Goal: Entertainment & Leisure: Consume media (video, audio)

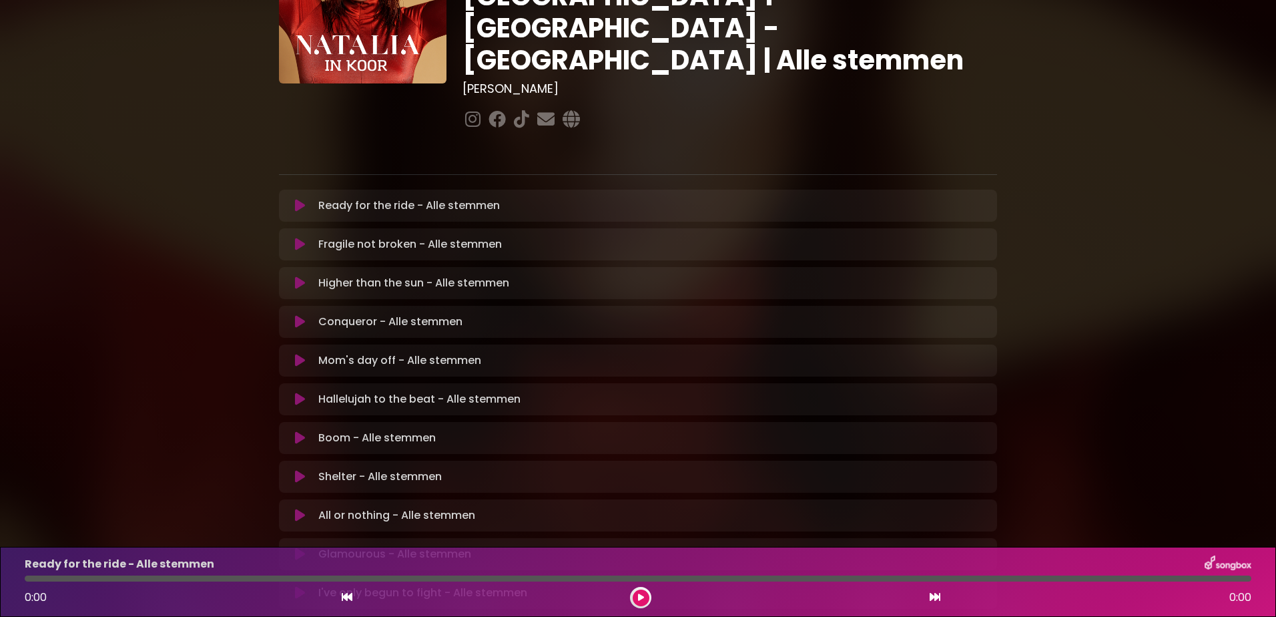
scroll to position [133, 0]
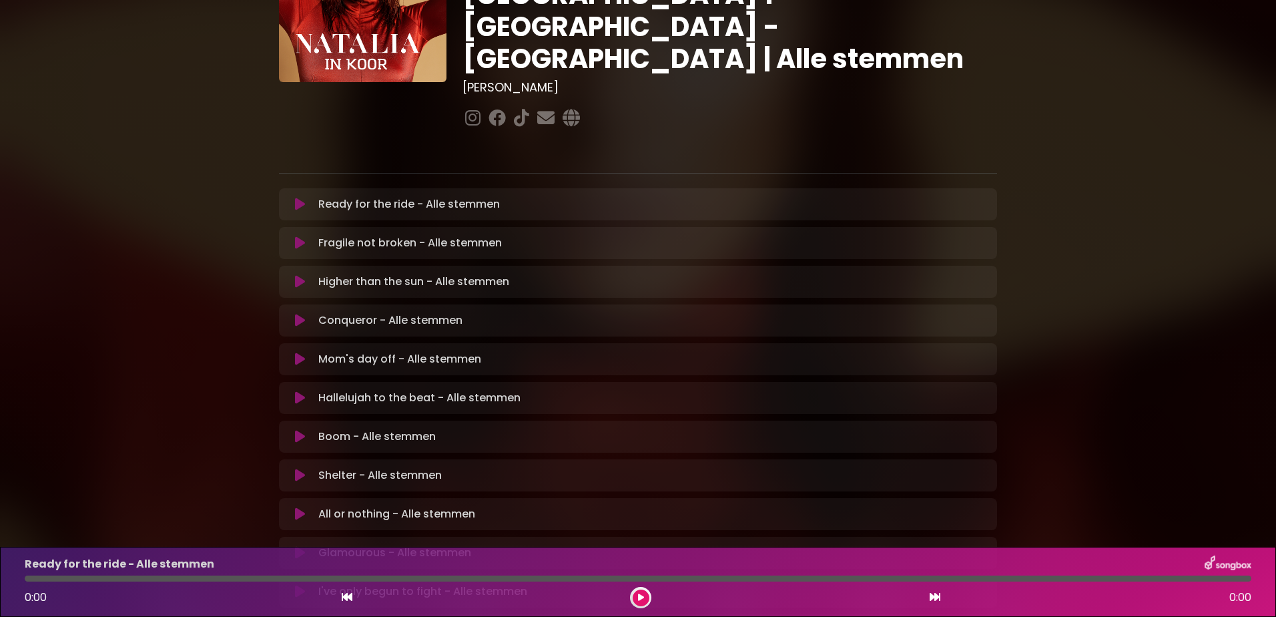
click at [328, 428] on p "Boom - Alle stemmen Loading Track..." at bounding box center [376, 436] width 117 height 16
click at [298, 430] on icon at bounding box center [300, 436] width 10 height 13
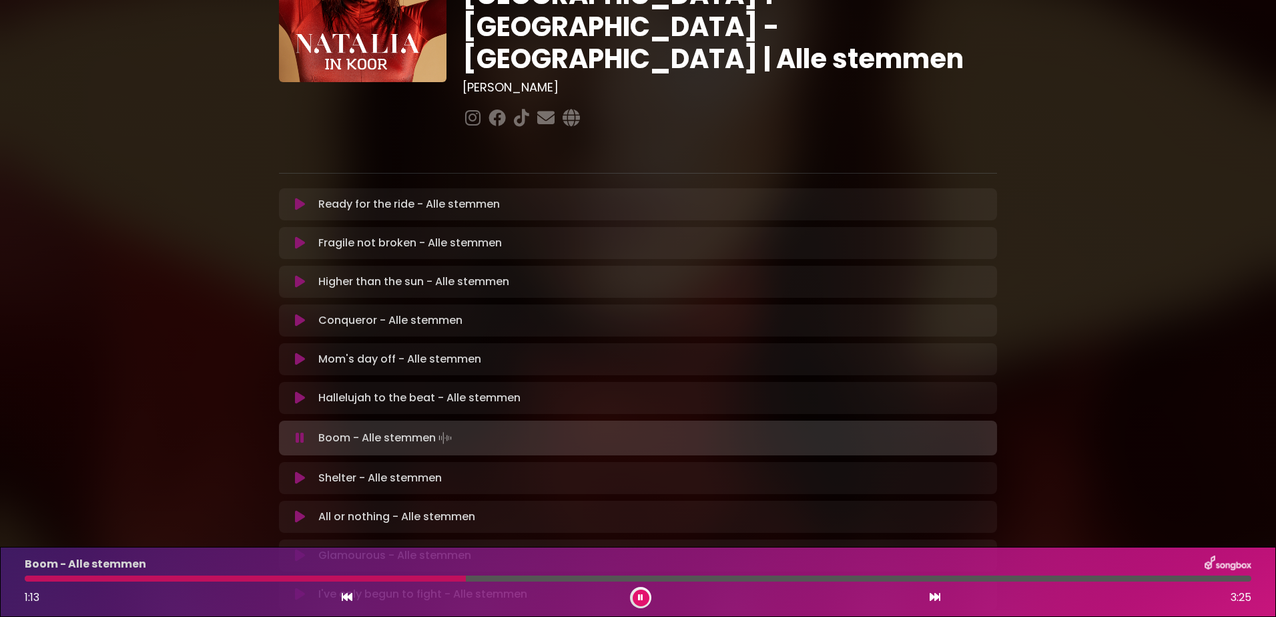
click at [356, 577] on div at bounding box center [245, 578] width 441 height 6
click at [643, 601] on icon at bounding box center [640, 597] width 5 height 8
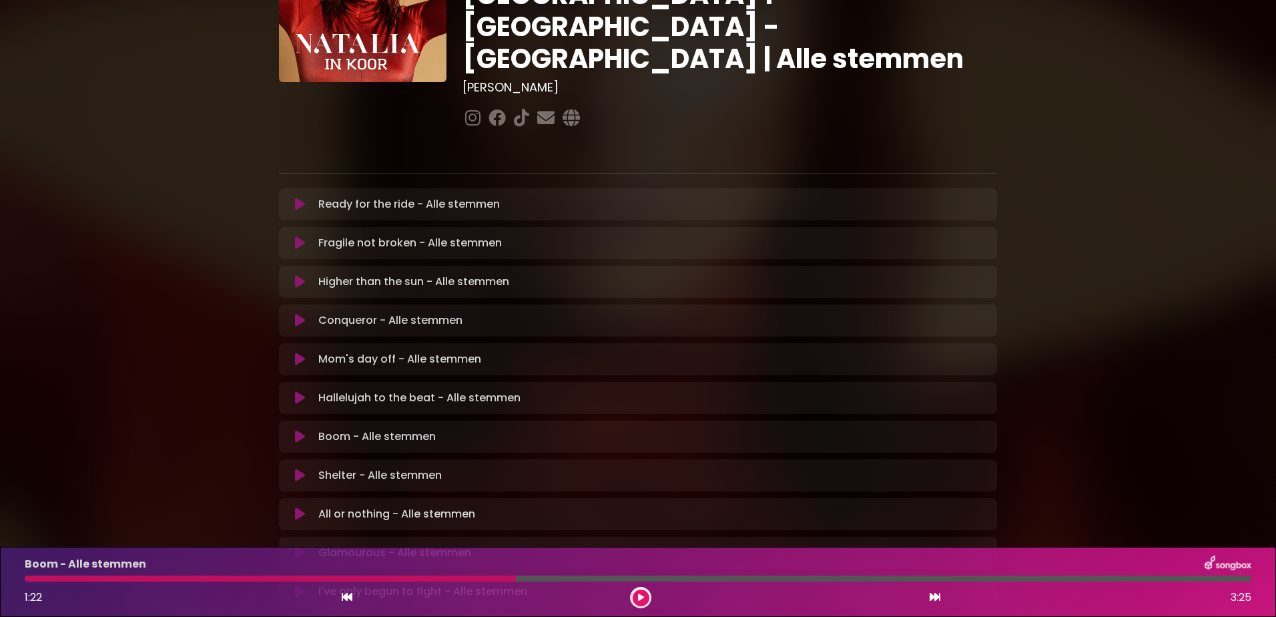
click at [458, 577] on div at bounding box center [270, 578] width 491 height 6
click at [641, 597] on icon at bounding box center [641, 597] width 6 height 8
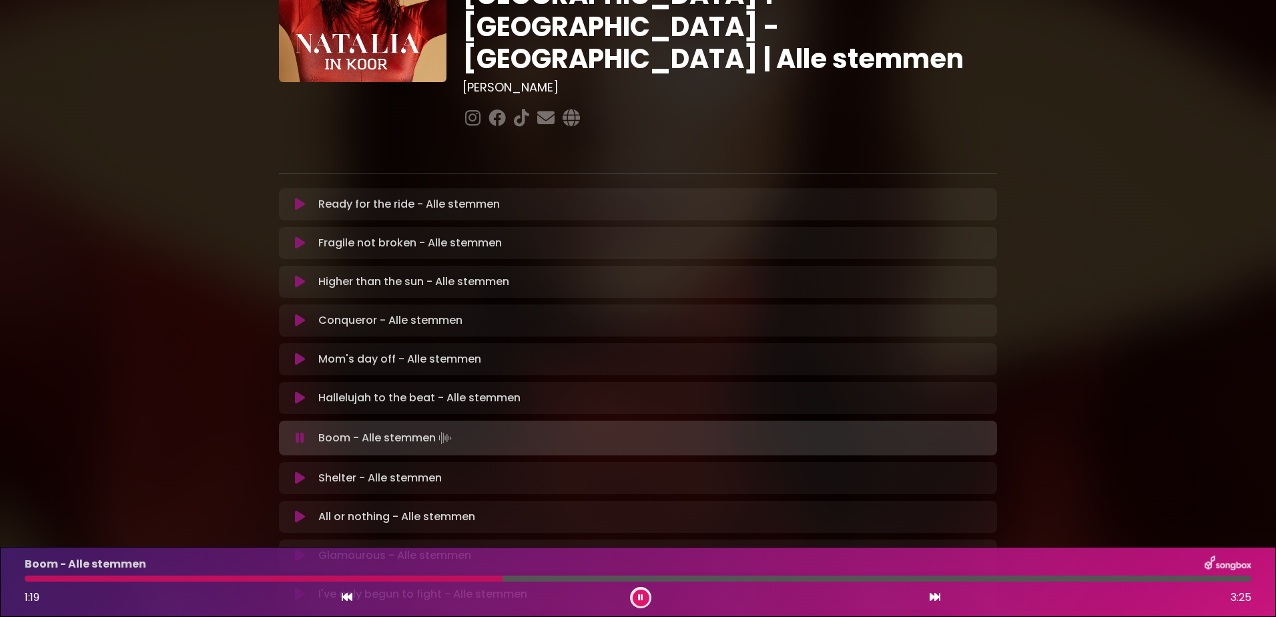
click at [437, 579] on div at bounding box center [264, 578] width 478 height 6
click at [434, 579] on div at bounding box center [308, 578] width 567 height 6
click at [425, 579] on div at bounding box center [233, 578] width 416 height 6
click at [400, 577] on div at bounding box center [239, 578] width 428 height 6
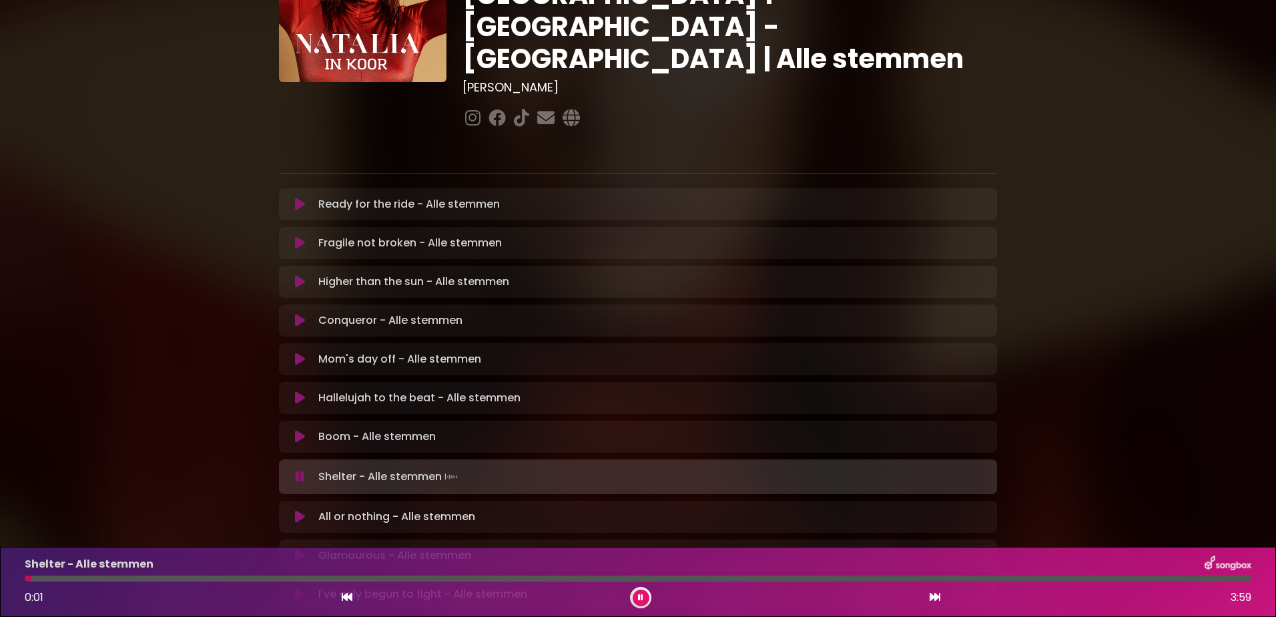
click at [300, 549] on icon at bounding box center [300, 555] width 10 height 13
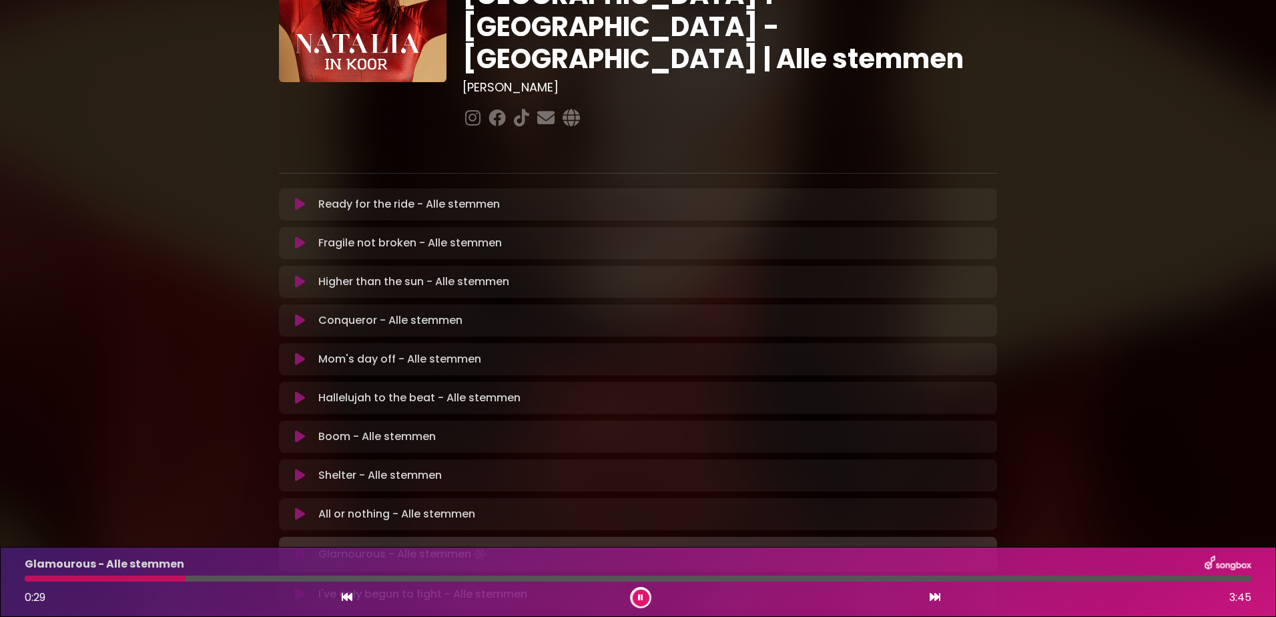
click at [135, 578] on div at bounding box center [105, 578] width 161 height 6
click at [324, 576] on div at bounding box center [236, 578] width 422 height 6
click at [319, 577] on div at bounding box center [229, 578] width 408 height 6
click at [294, 575] on div at bounding box center [174, 578] width 299 height 6
click at [306, 577] on div at bounding box center [187, 578] width 324 height 6
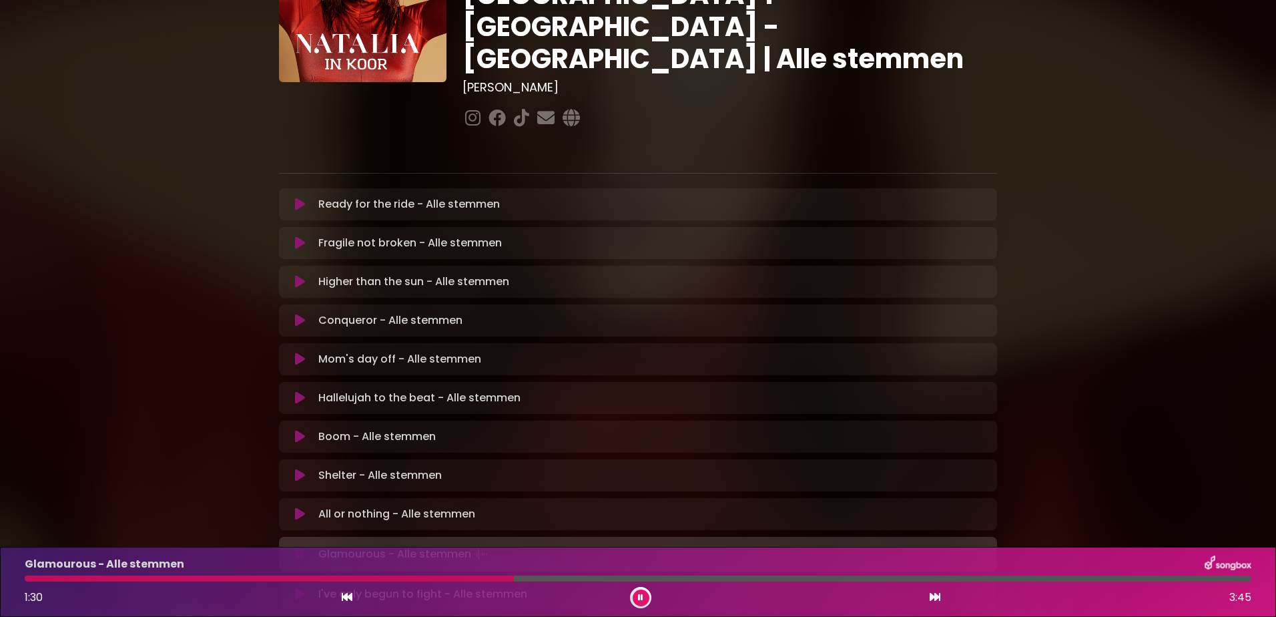
click at [438, 577] on div at bounding box center [269, 578] width 489 height 6
click at [669, 578] on div at bounding box center [391, 578] width 733 height 6
click at [669, 578] on div at bounding box center [398, 578] width 747 height 6
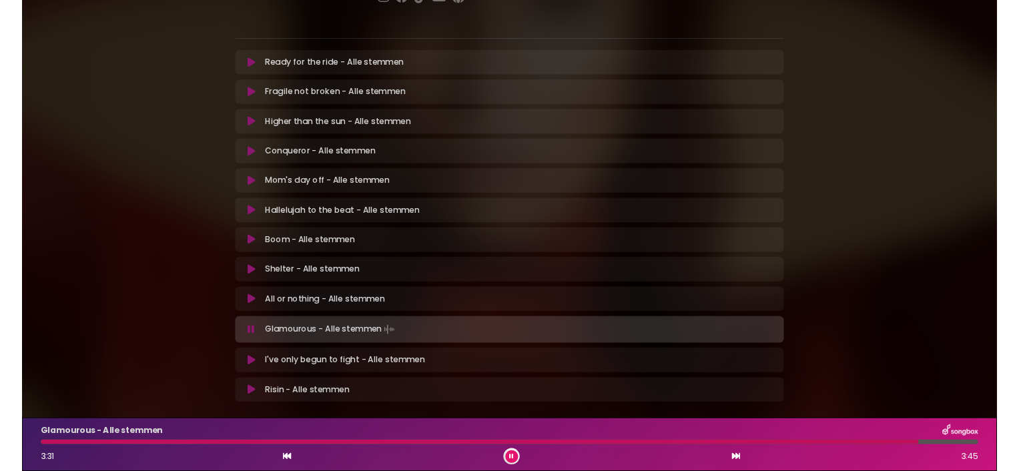
scroll to position [267, 0]
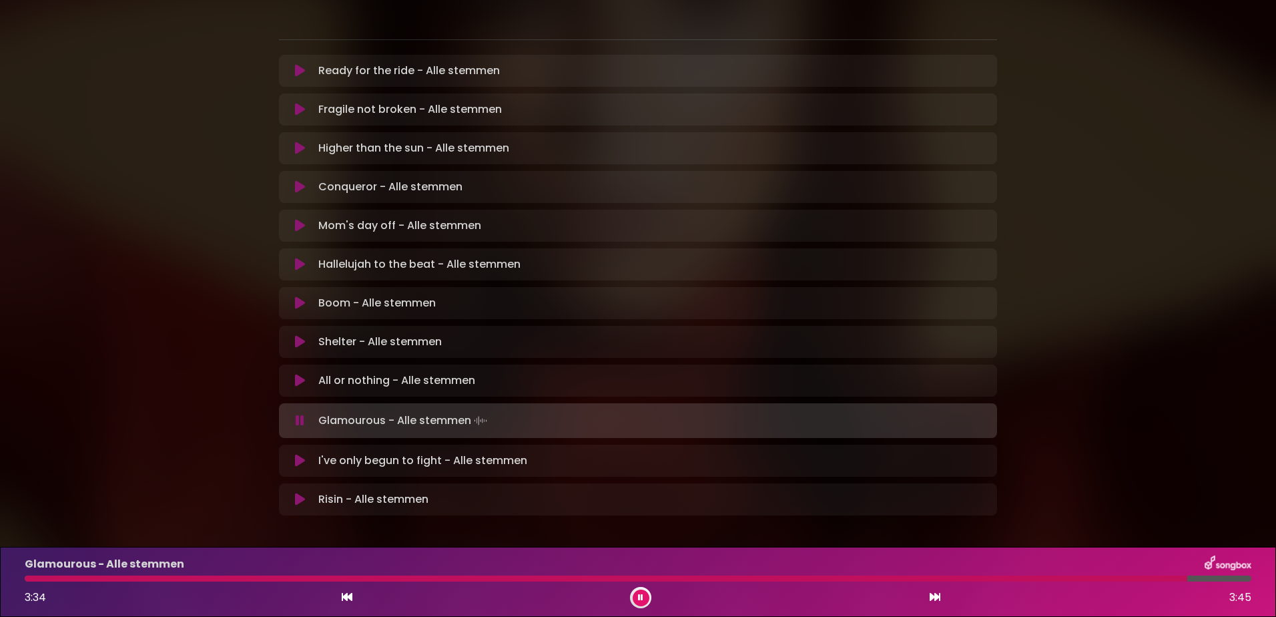
click at [296, 454] on icon at bounding box center [300, 460] width 10 height 13
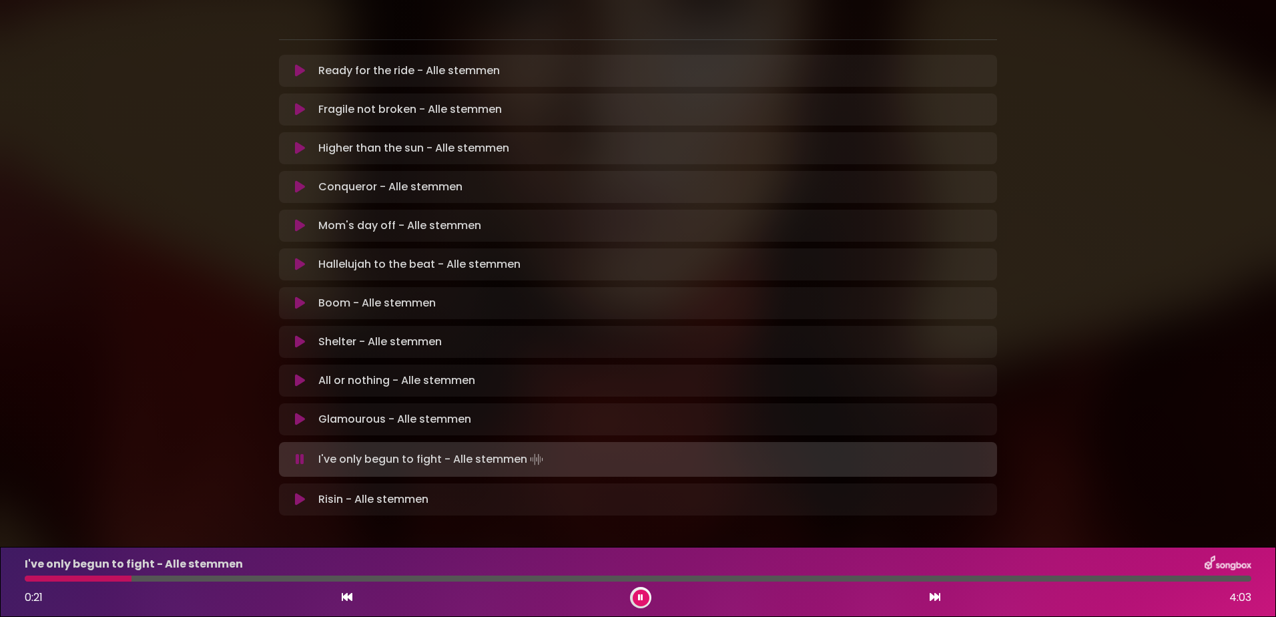
click at [638, 598] on icon at bounding box center [640, 597] width 5 height 8
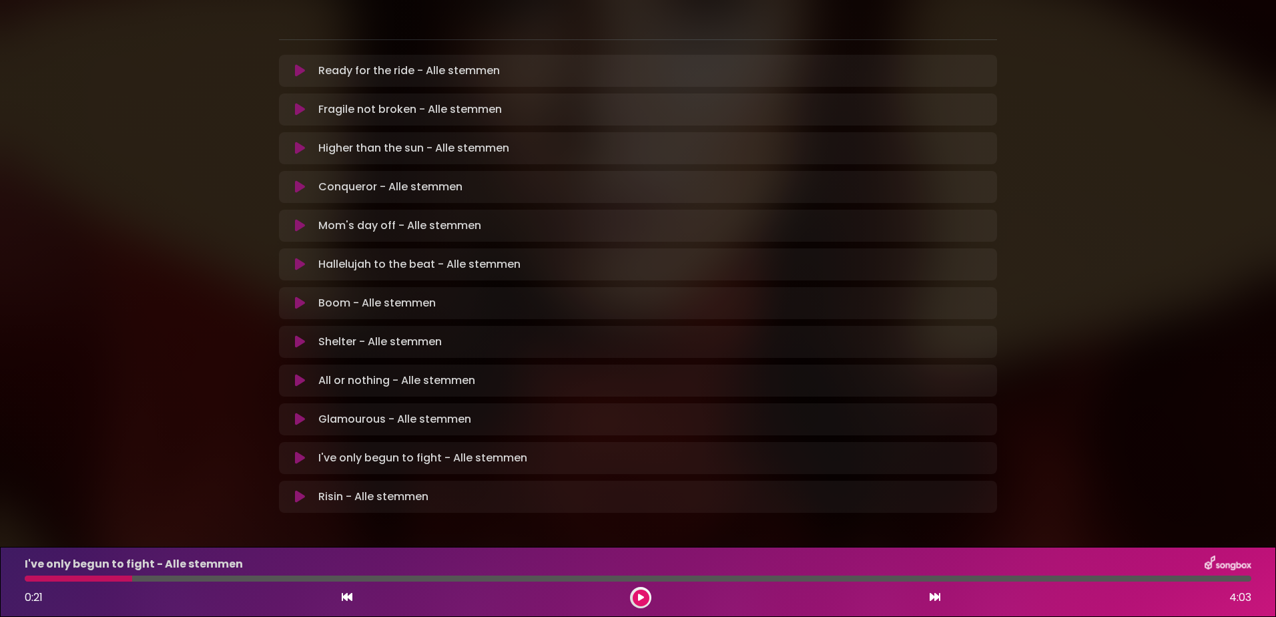
click at [639, 593] on icon at bounding box center [641, 597] width 6 height 8
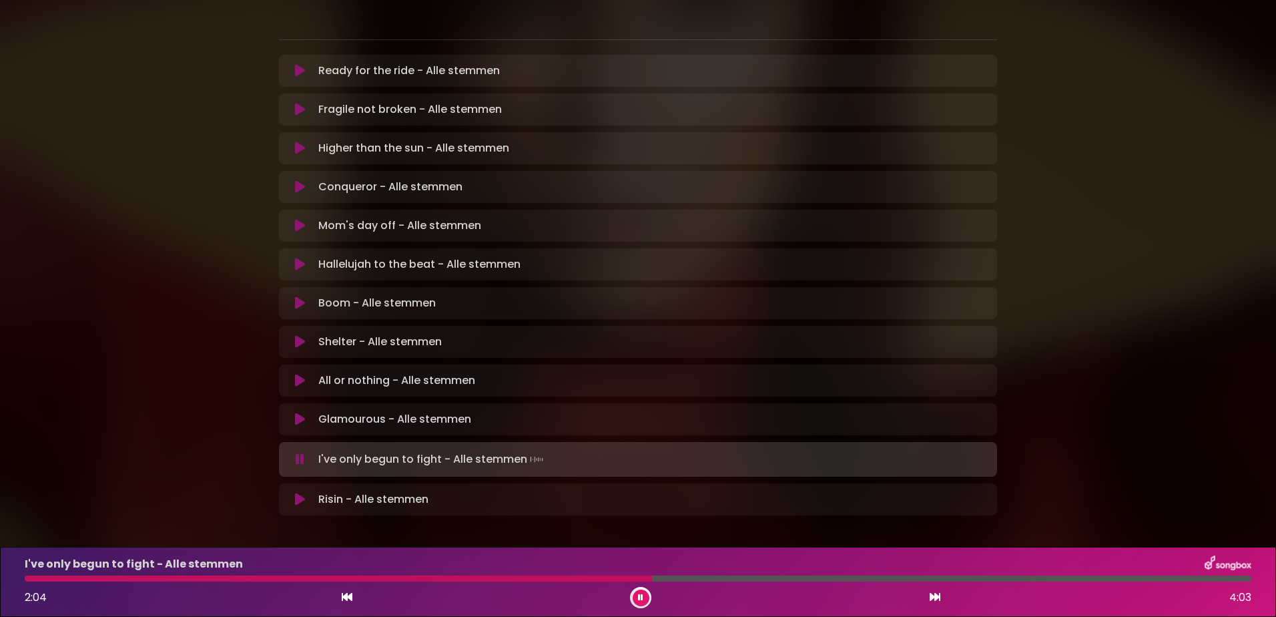
click at [179, 575] on div at bounding box center [338, 578] width 627 height 6
click at [361, 577] on div at bounding box center [216, 578] width 383 height 6
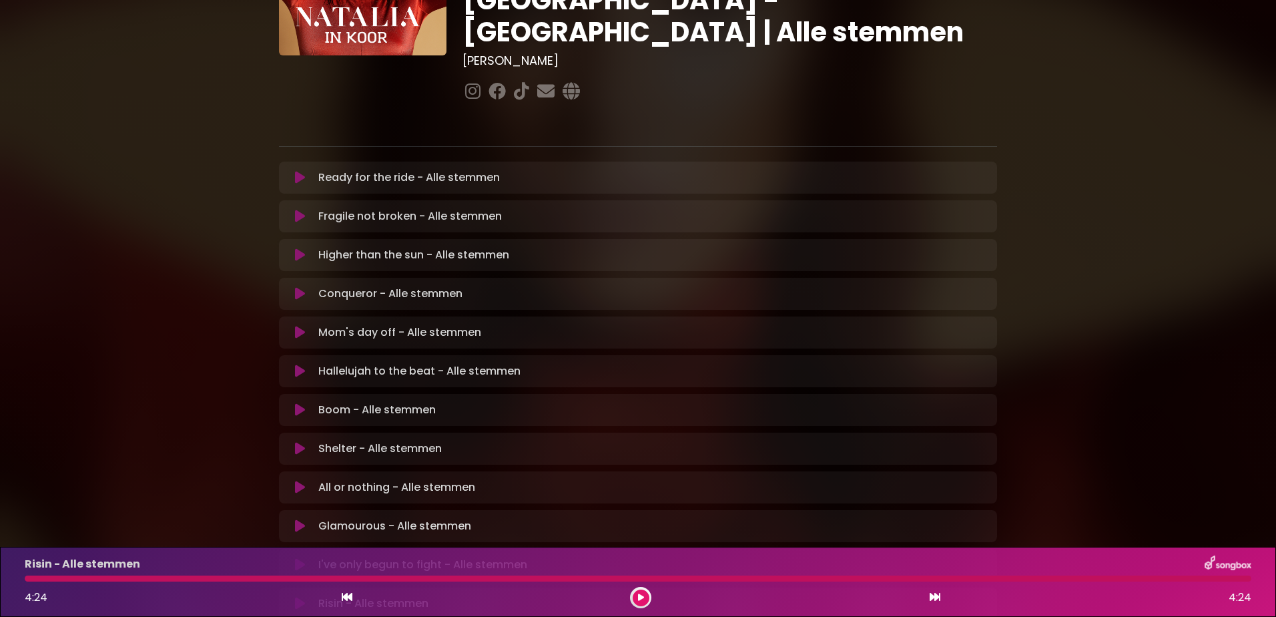
scroll to position [0, 0]
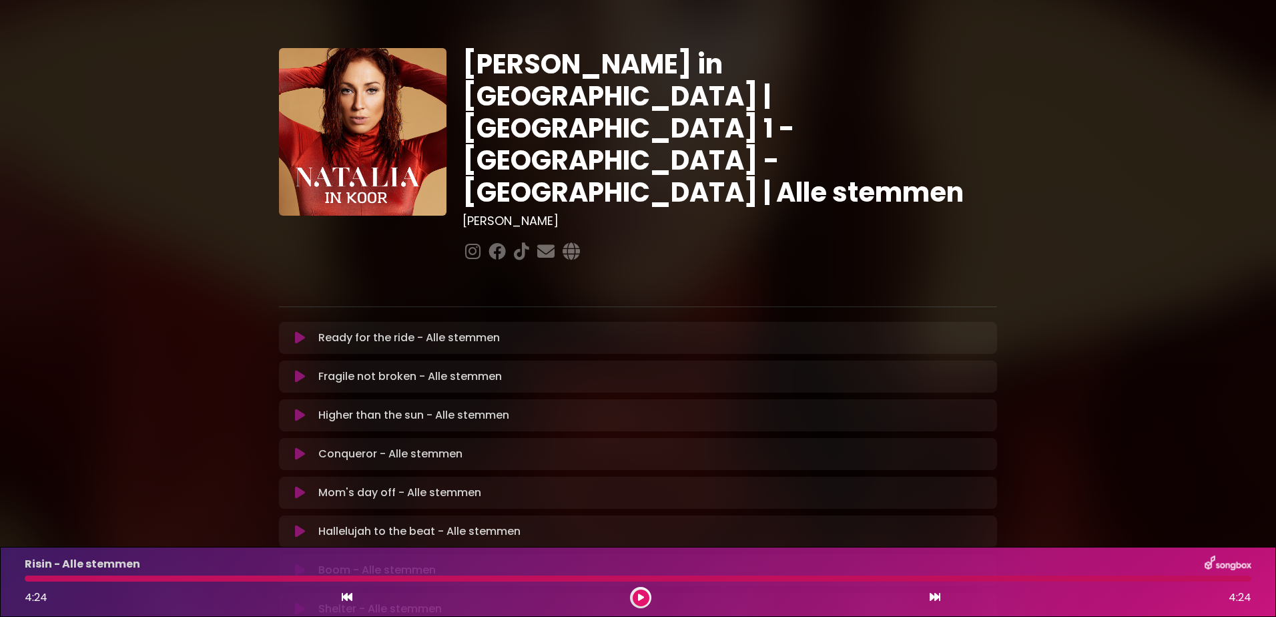
click at [300, 331] on icon at bounding box center [300, 337] width 10 height 13
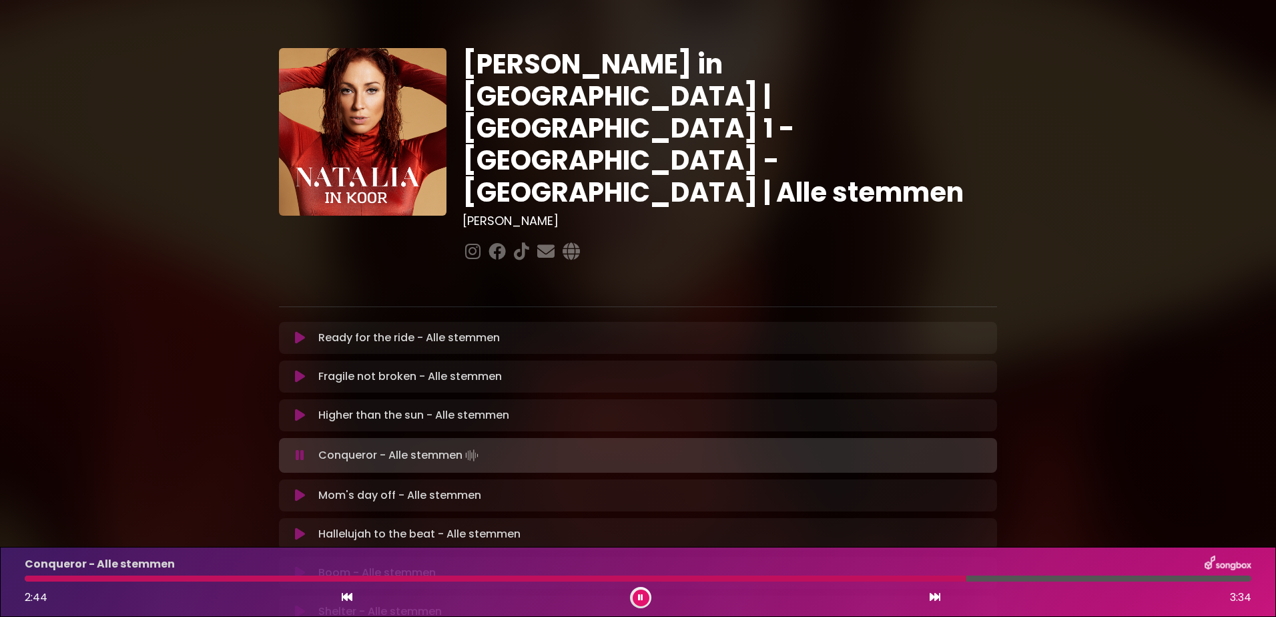
click at [637, 597] on button at bounding box center [641, 597] width 17 height 17
